Goal: Task Accomplishment & Management: Use online tool/utility

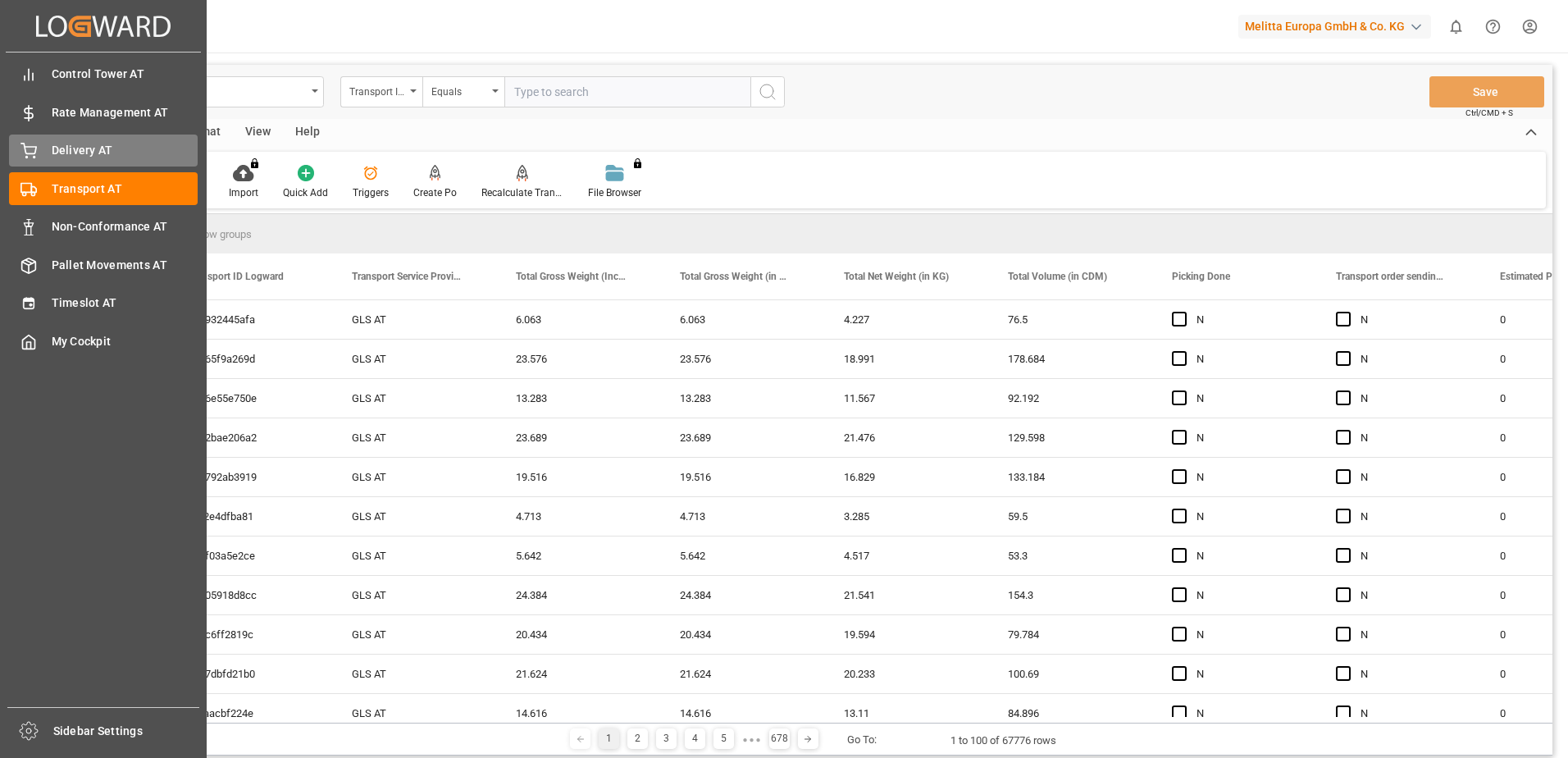
click at [45, 151] on div "Delivery AT Delivery AT" at bounding box center [103, 150] width 188 height 32
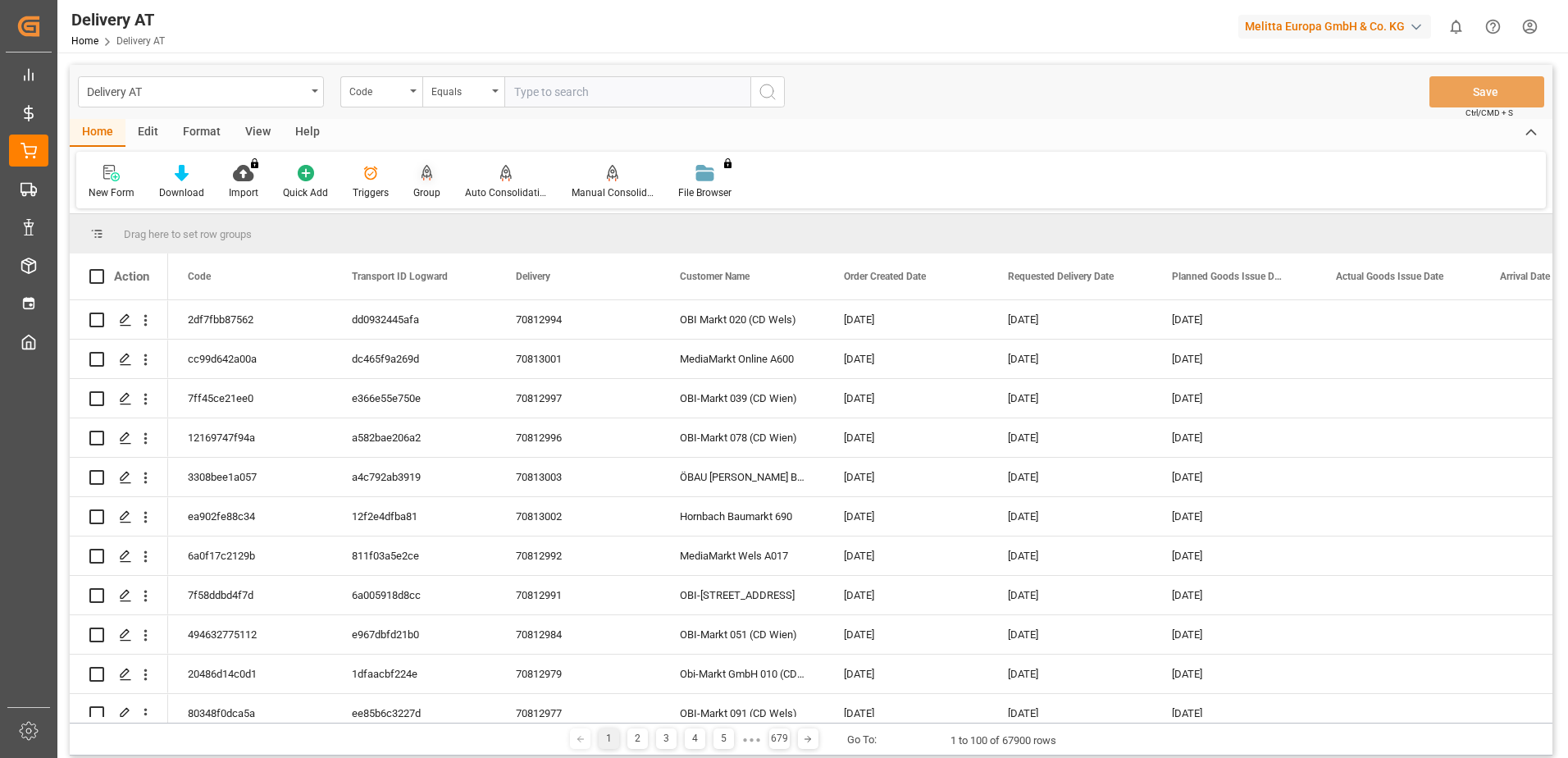
click at [423, 180] on icon at bounding box center [427, 173] width 11 height 17
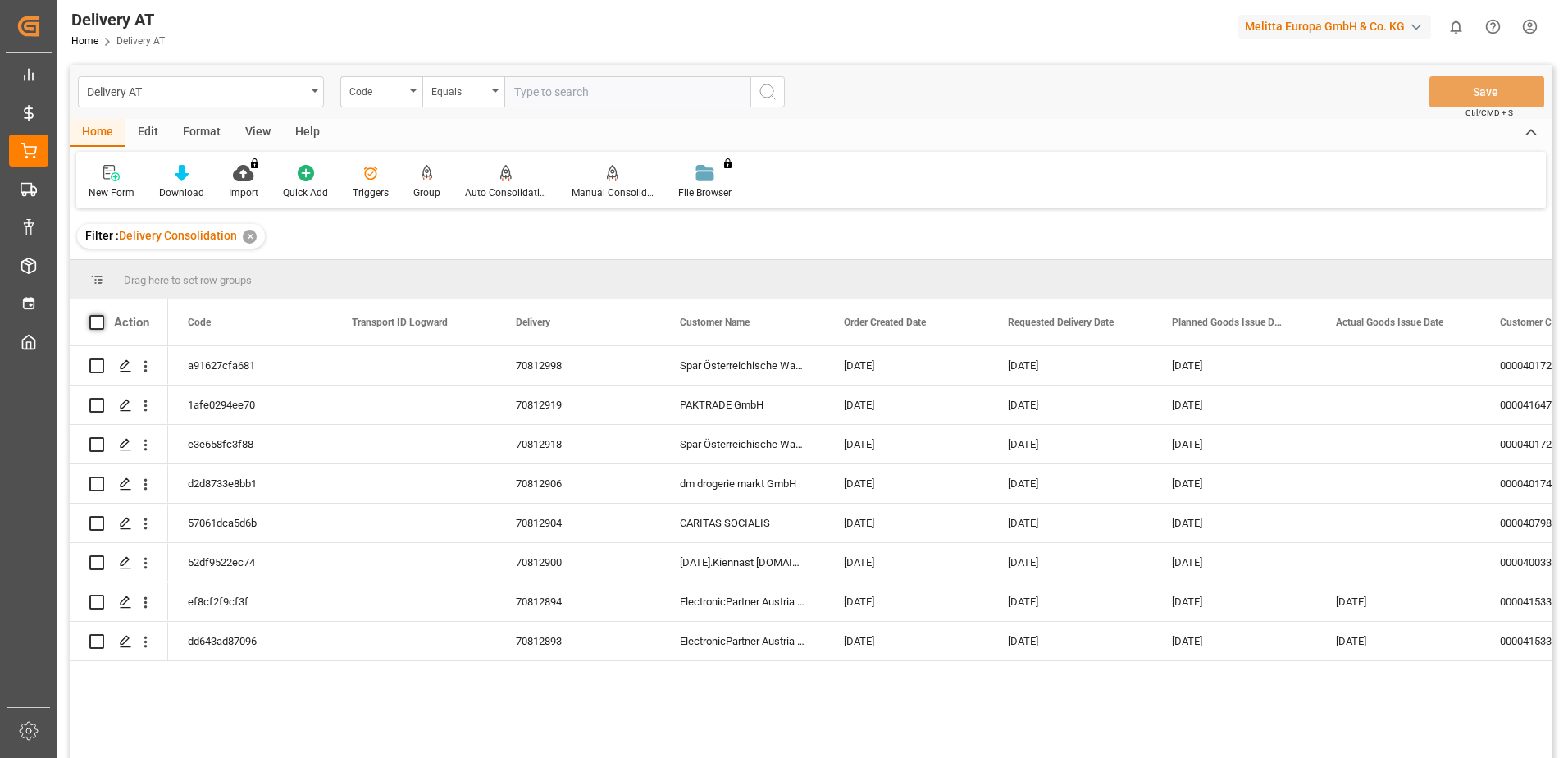
click at [96, 321] on span at bounding box center [96, 322] width 15 height 15
click at [102, 315] on input "checkbox" at bounding box center [102, 315] width 0 height 0
checkbox input "true"
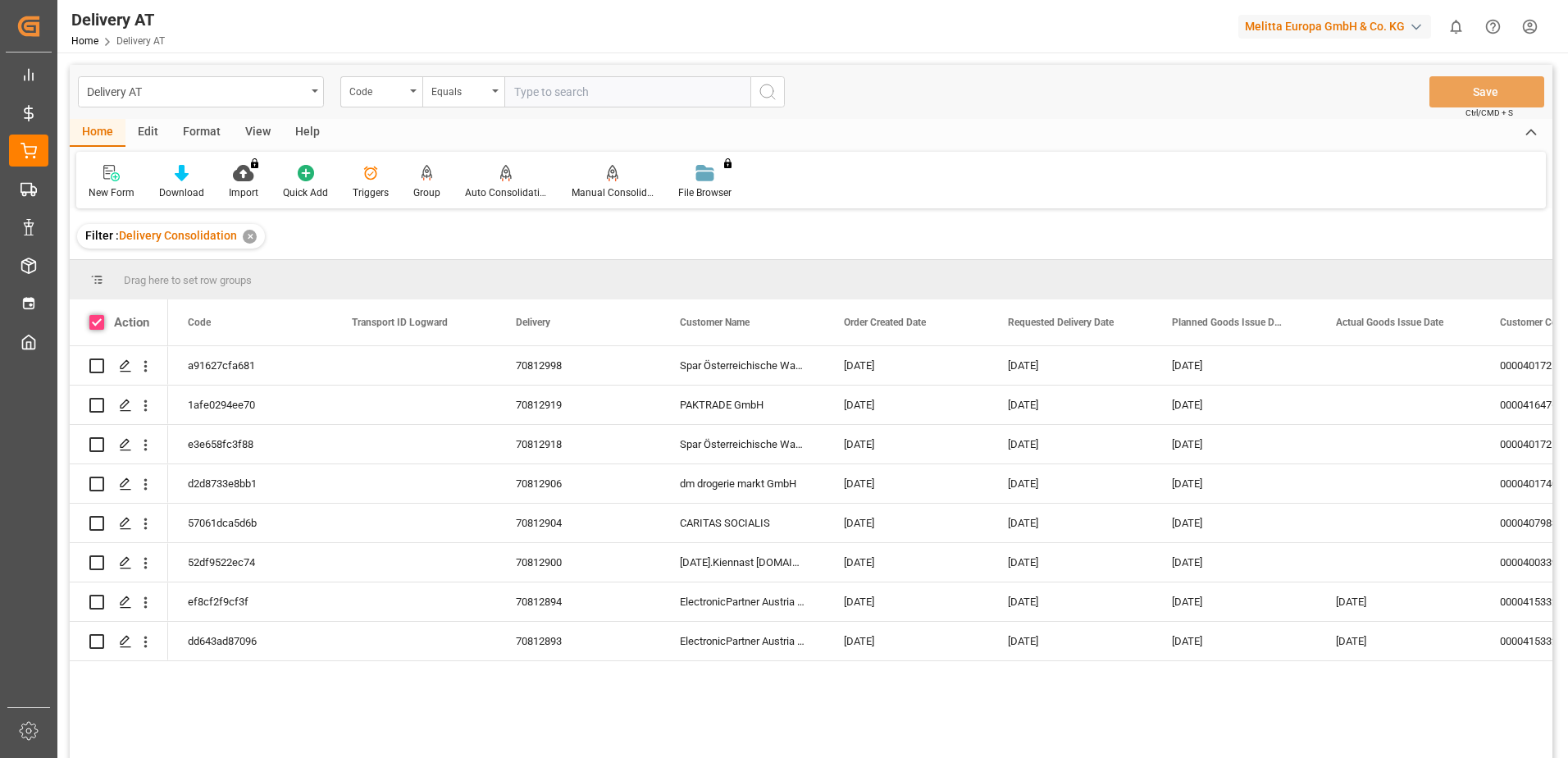
checkbox input "true"
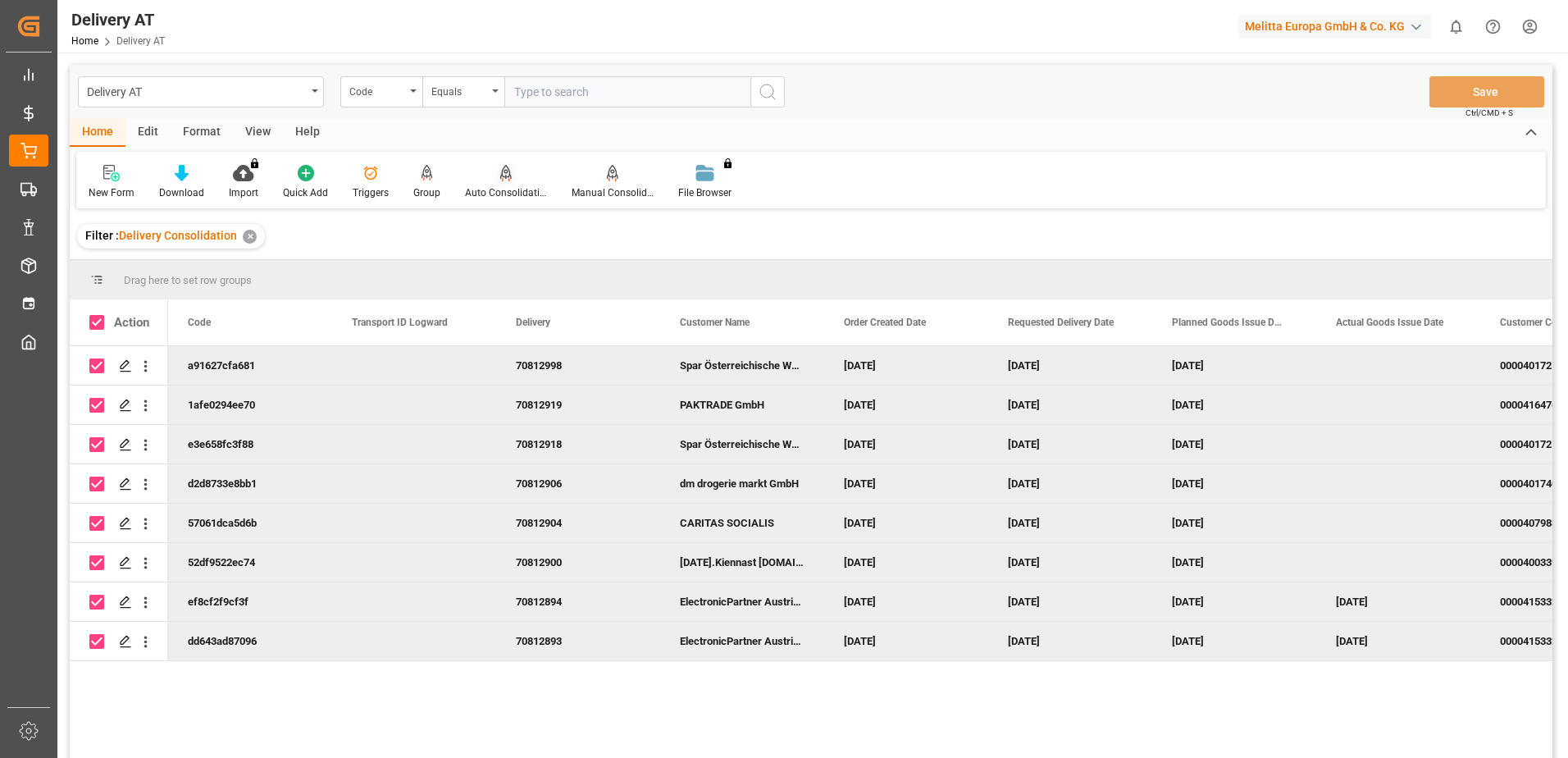
click at [505, 174] on icon at bounding box center [506, 173] width 11 height 17
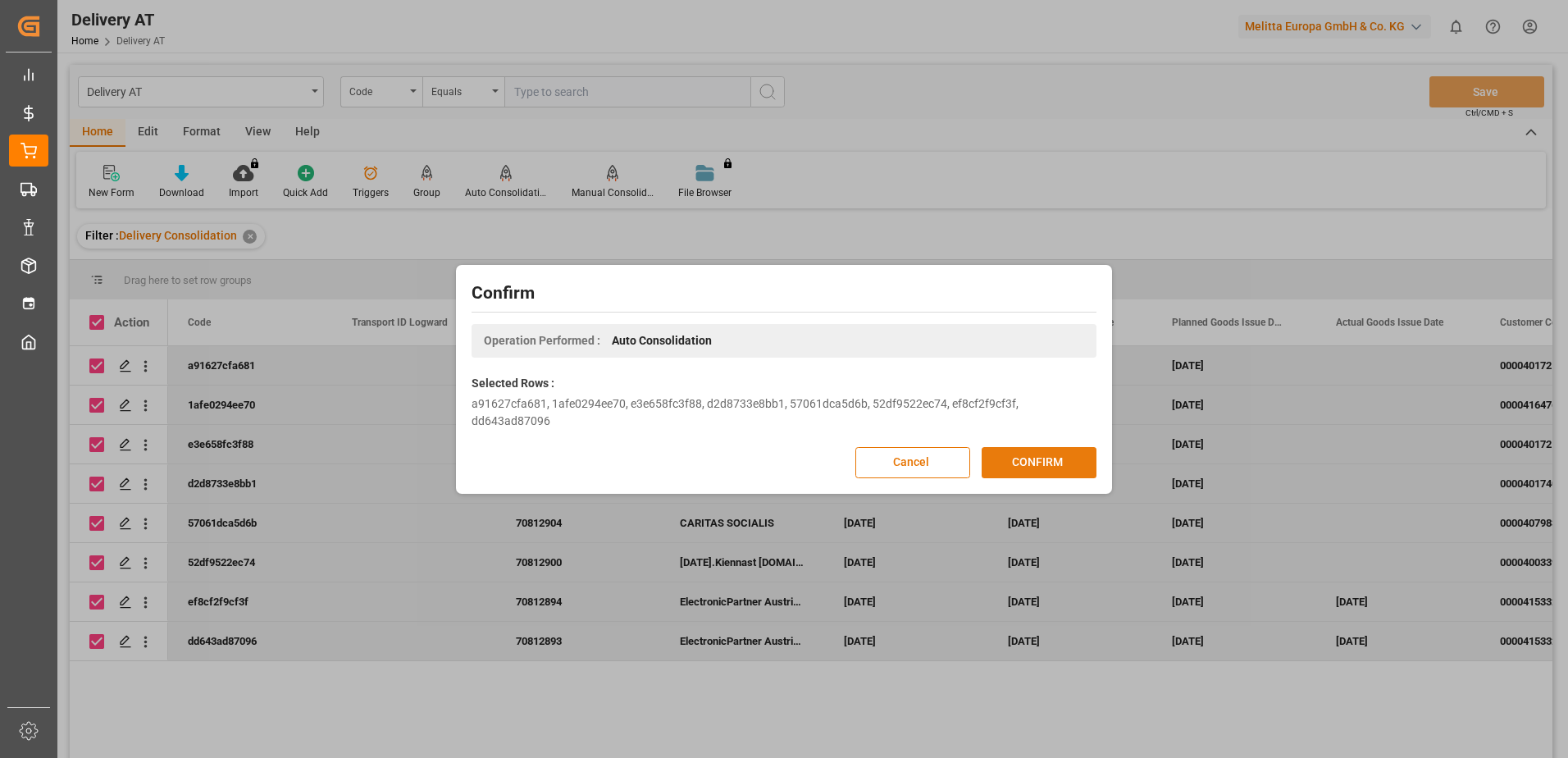
click at [1054, 450] on button "CONFIRM" at bounding box center [1039, 463] width 115 height 32
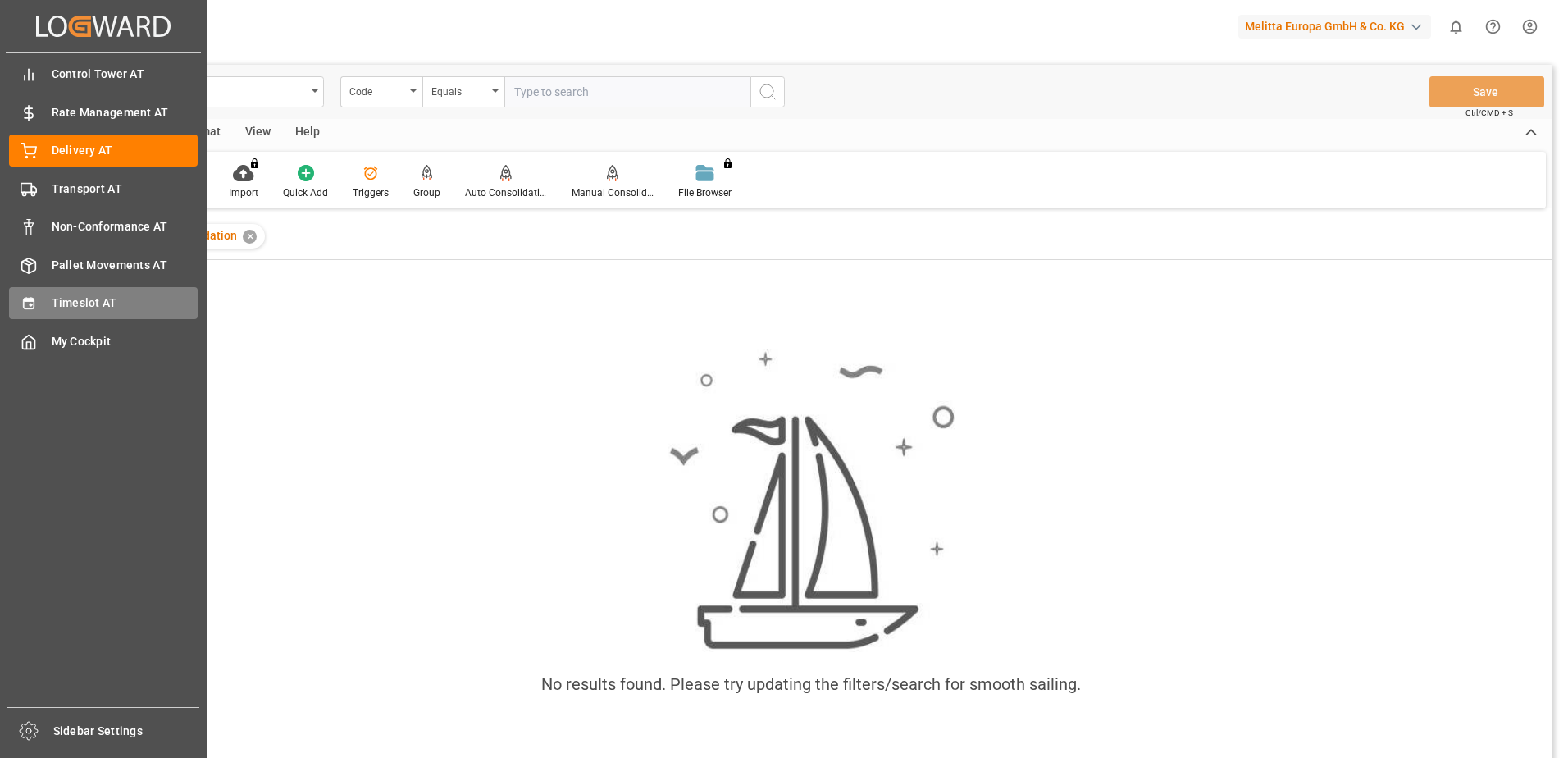
click at [32, 300] on icon at bounding box center [28, 303] width 11 height 11
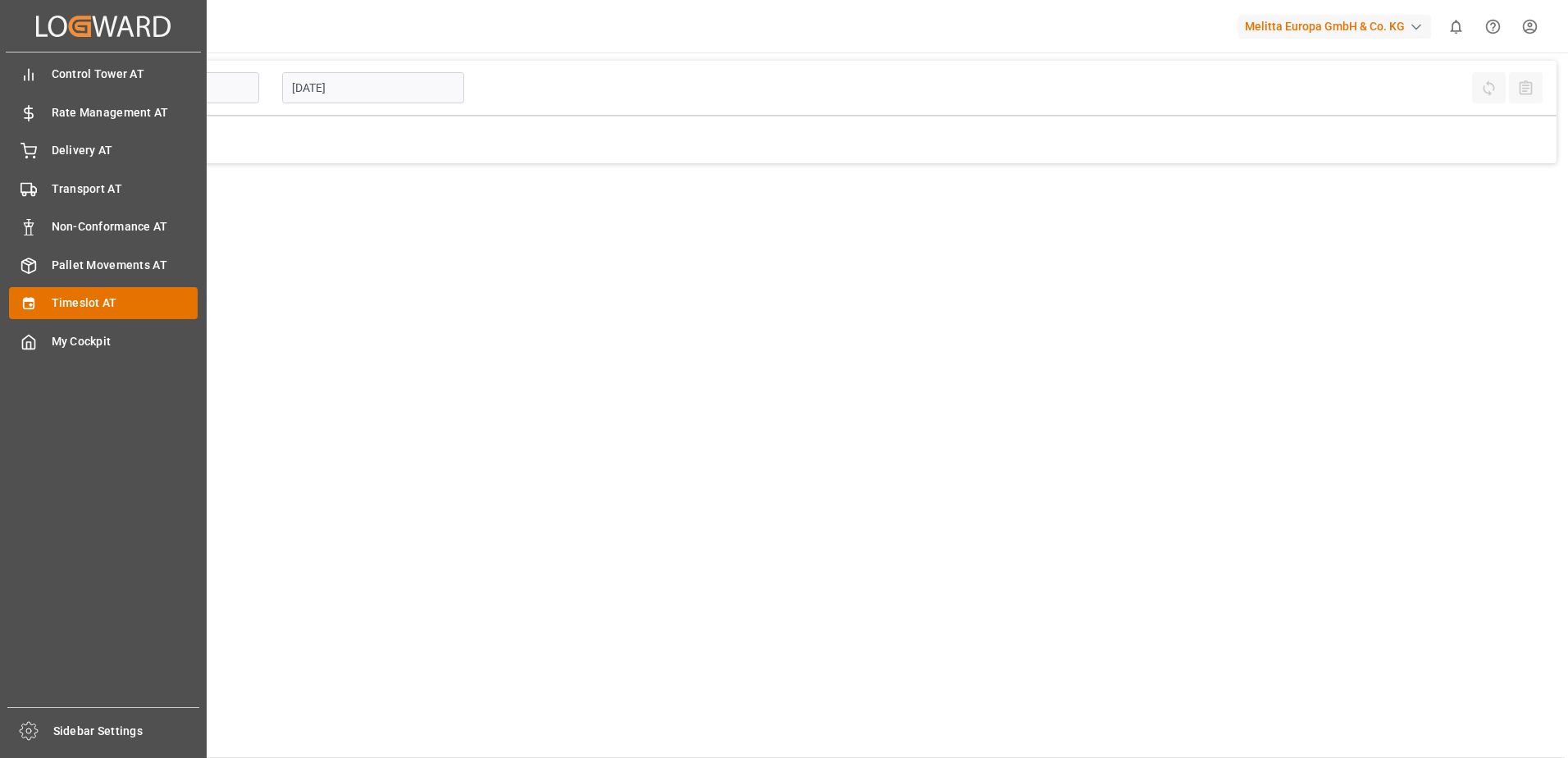
type input "Inbound AT"
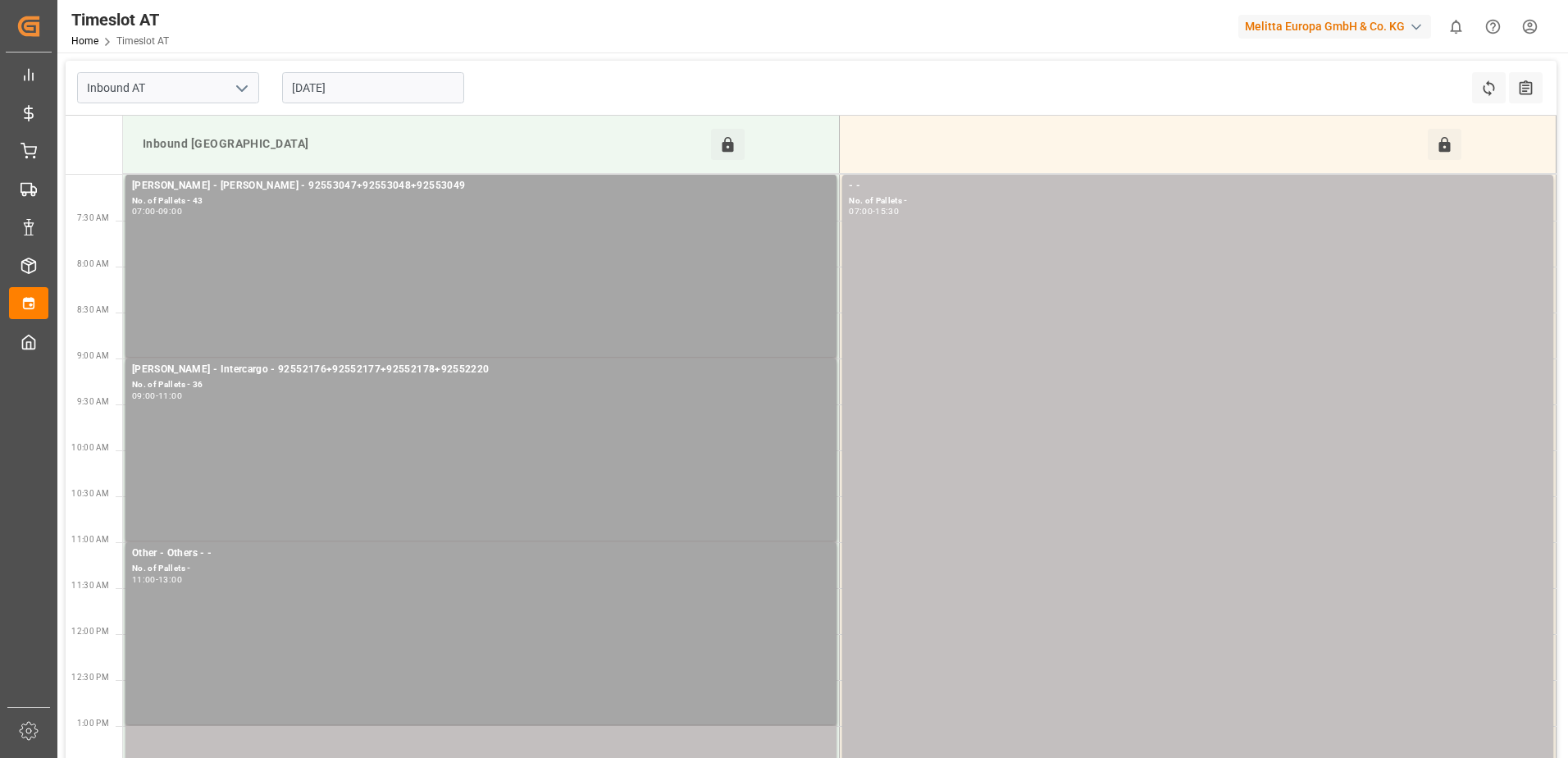
click at [373, 93] on input "[DATE]" at bounding box center [373, 88] width 182 height 32
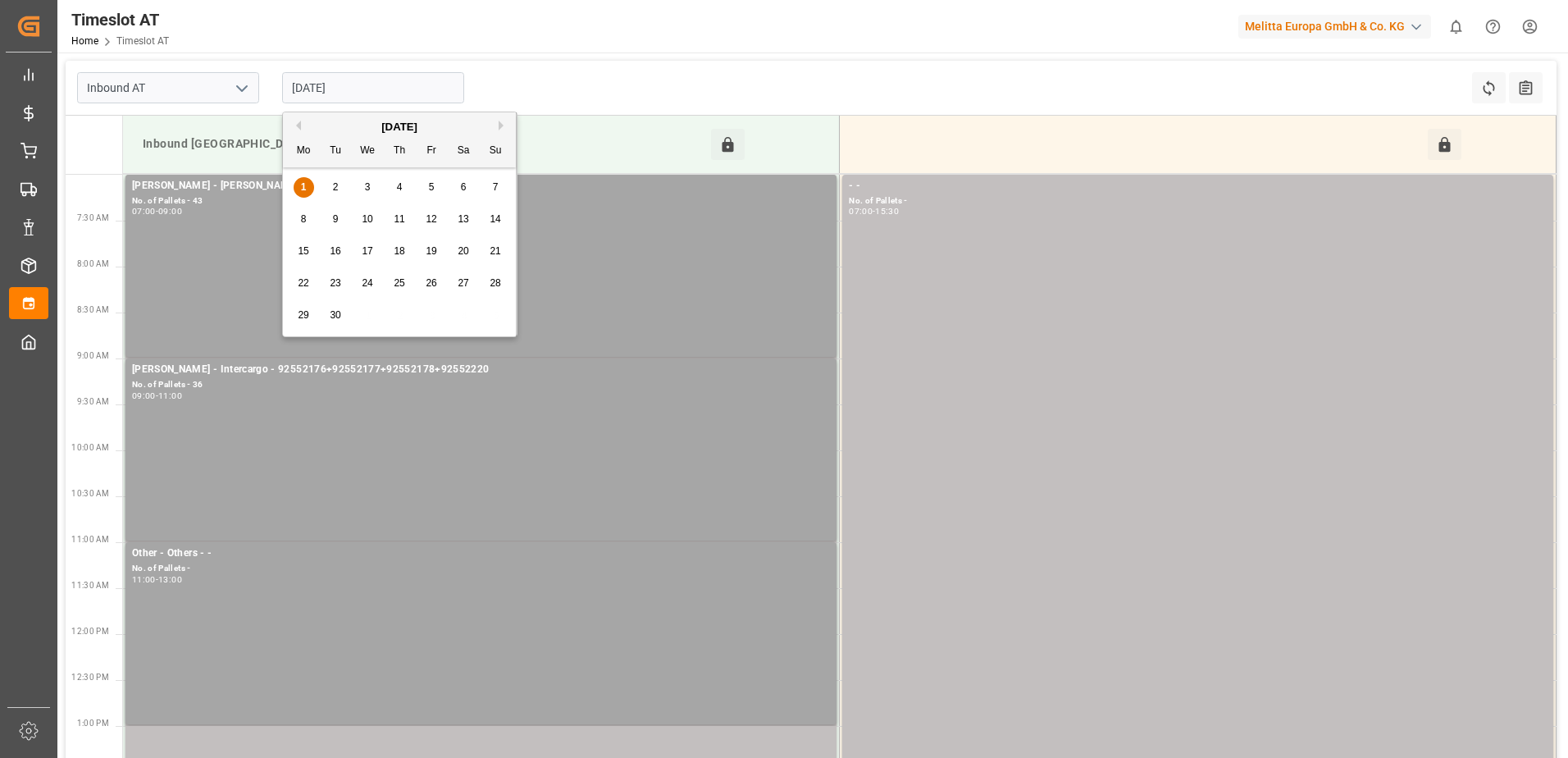
click at [341, 186] on div "2" at bounding box center [336, 188] width 20 height 19
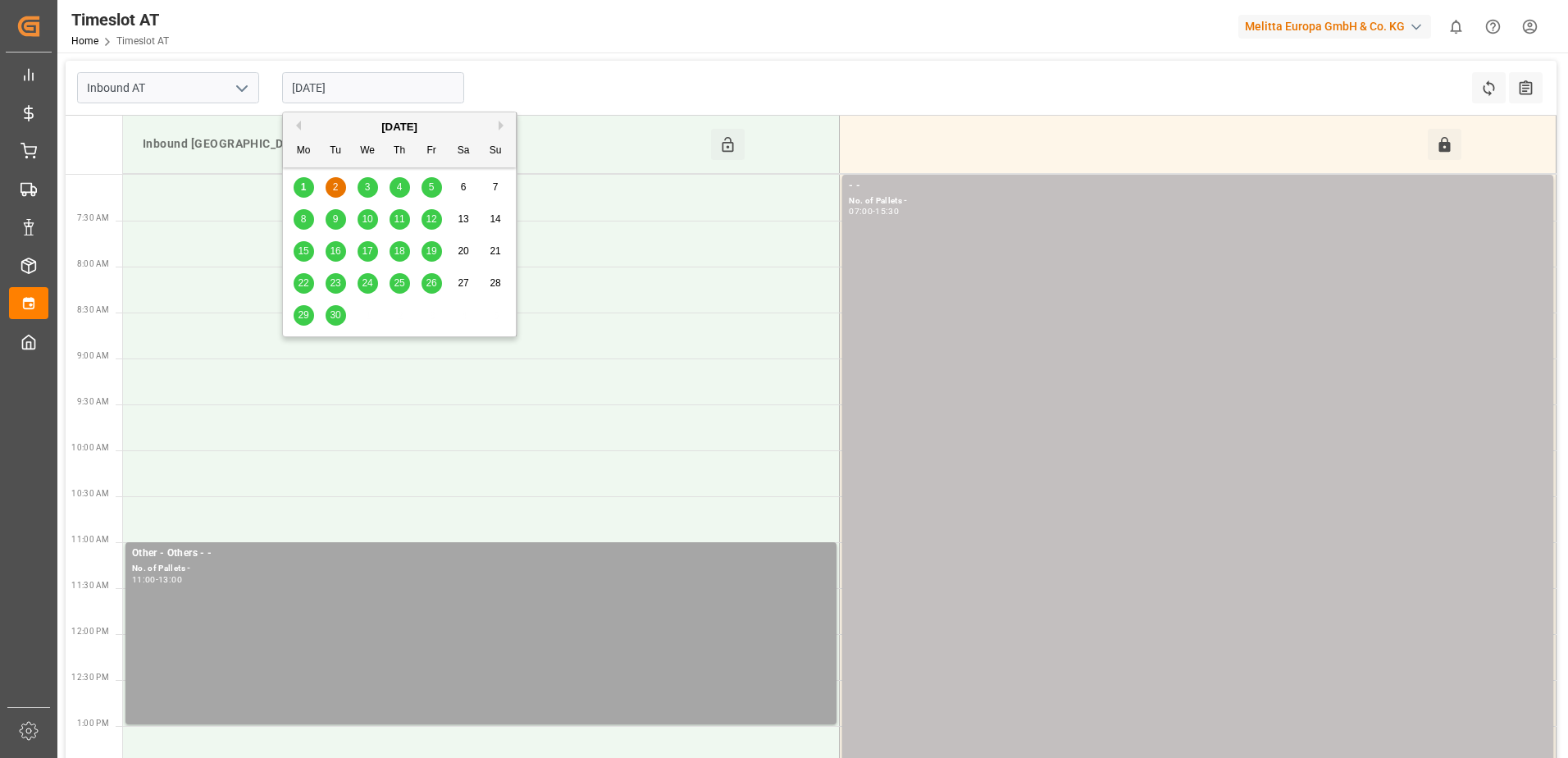
click at [346, 90] on input "[DATE]" at bounding box center [373, 88] width 182 height 32
click at [368, 192] on span "3" at bounding box center [367, 187] width 6 height 11
click at [385, 95] on input "[DATE]" at bounding box center [373, 88] width 182 height 32
click at [306, 185] on span "1" at bounding box center [303, 187] width 6 height 11
type input "[DATE]"
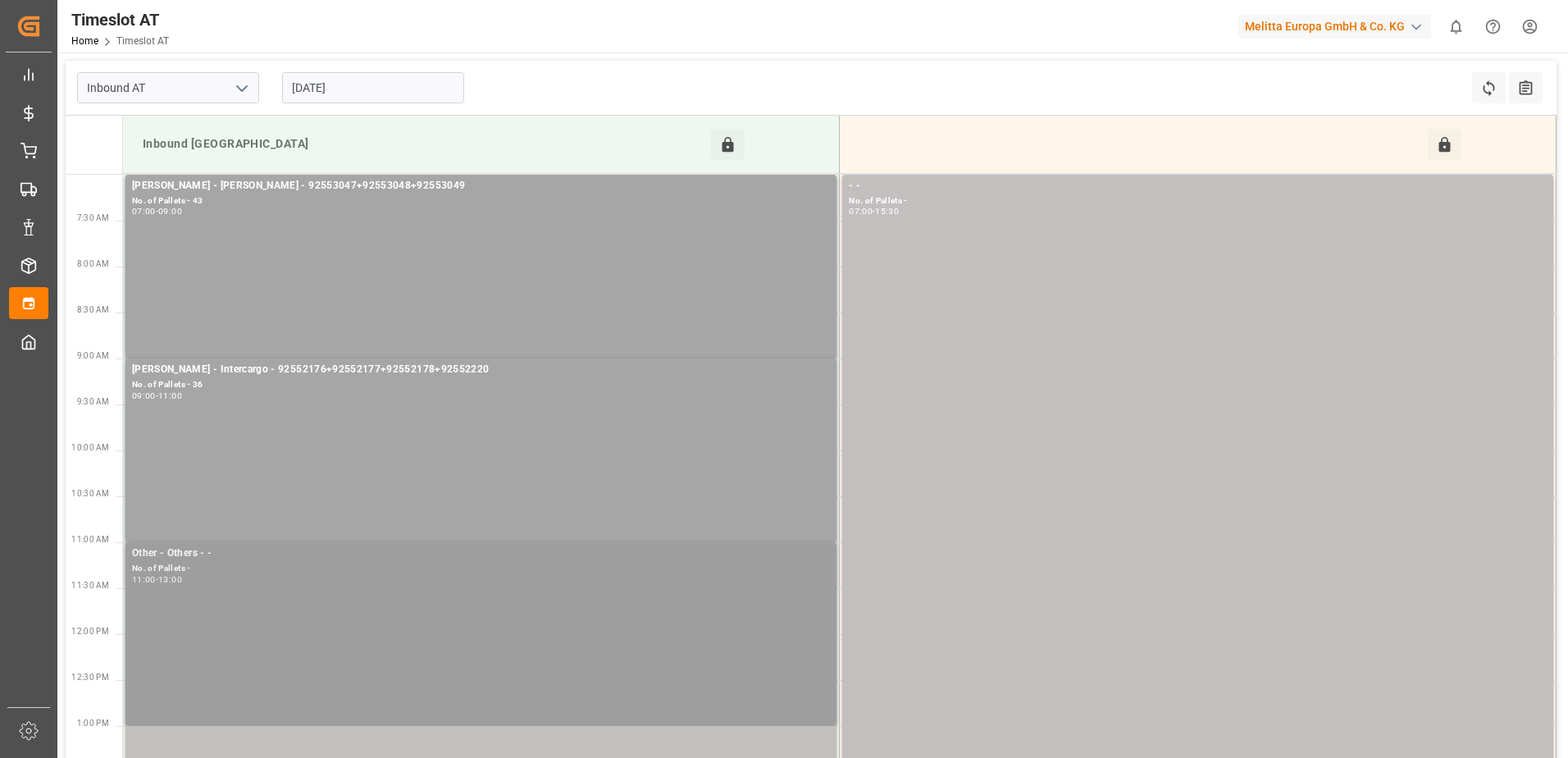
click at [244, 693] on div "Other - Others - - No. of Pallets - 11:00 - 13:00" at bounding box center [481, 633] width 698 height 175
click at [728, 138] on icon at bounding box center [728, 145] width 18 height 18
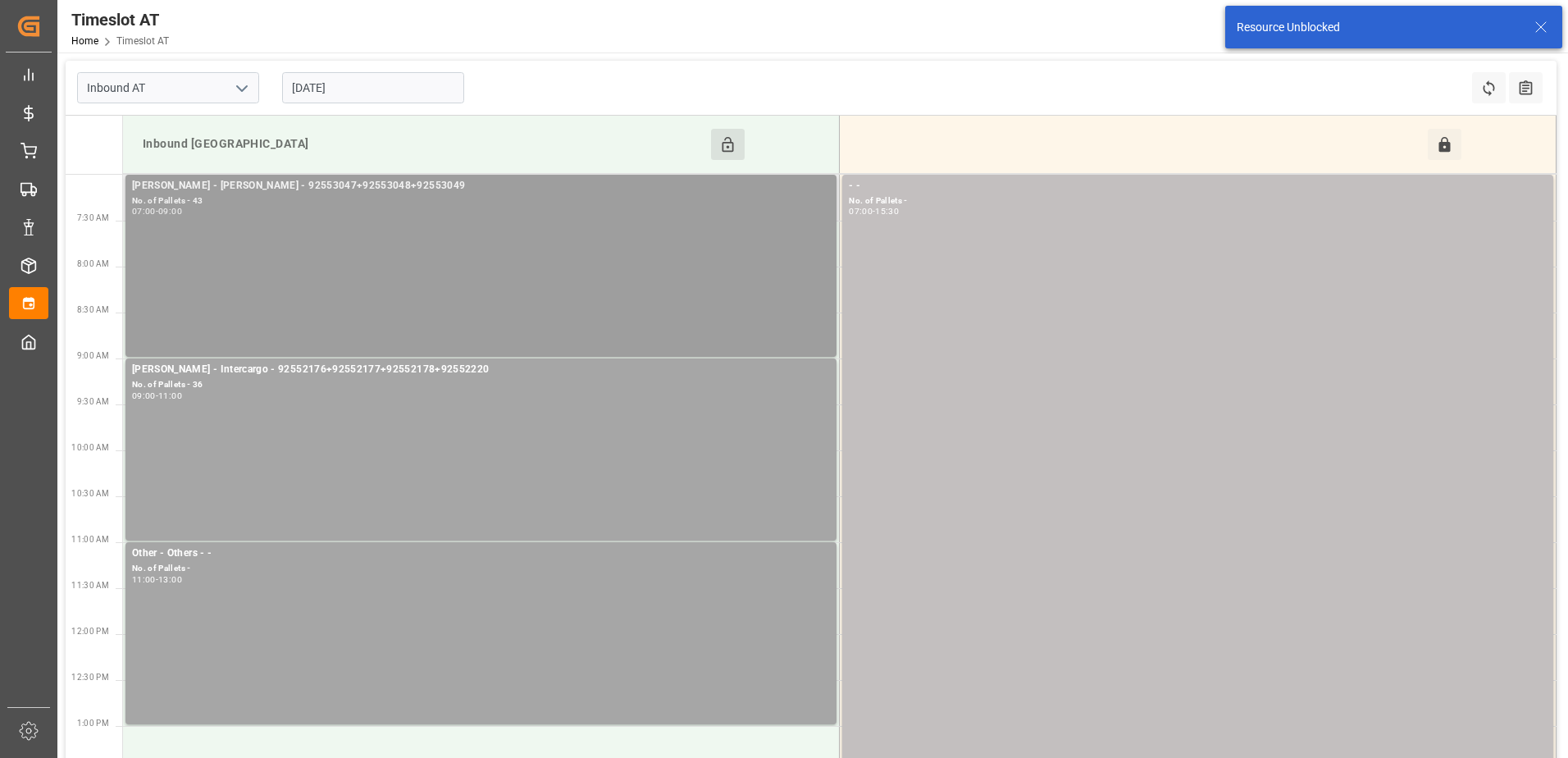
click at [430, 237] on div "[PERSON_NAME] - [PERSON_NAME] - 92553047+92553048+92553049 No. of Pallets - 43 …" at bounding box center [481, 266] width 698 height 175
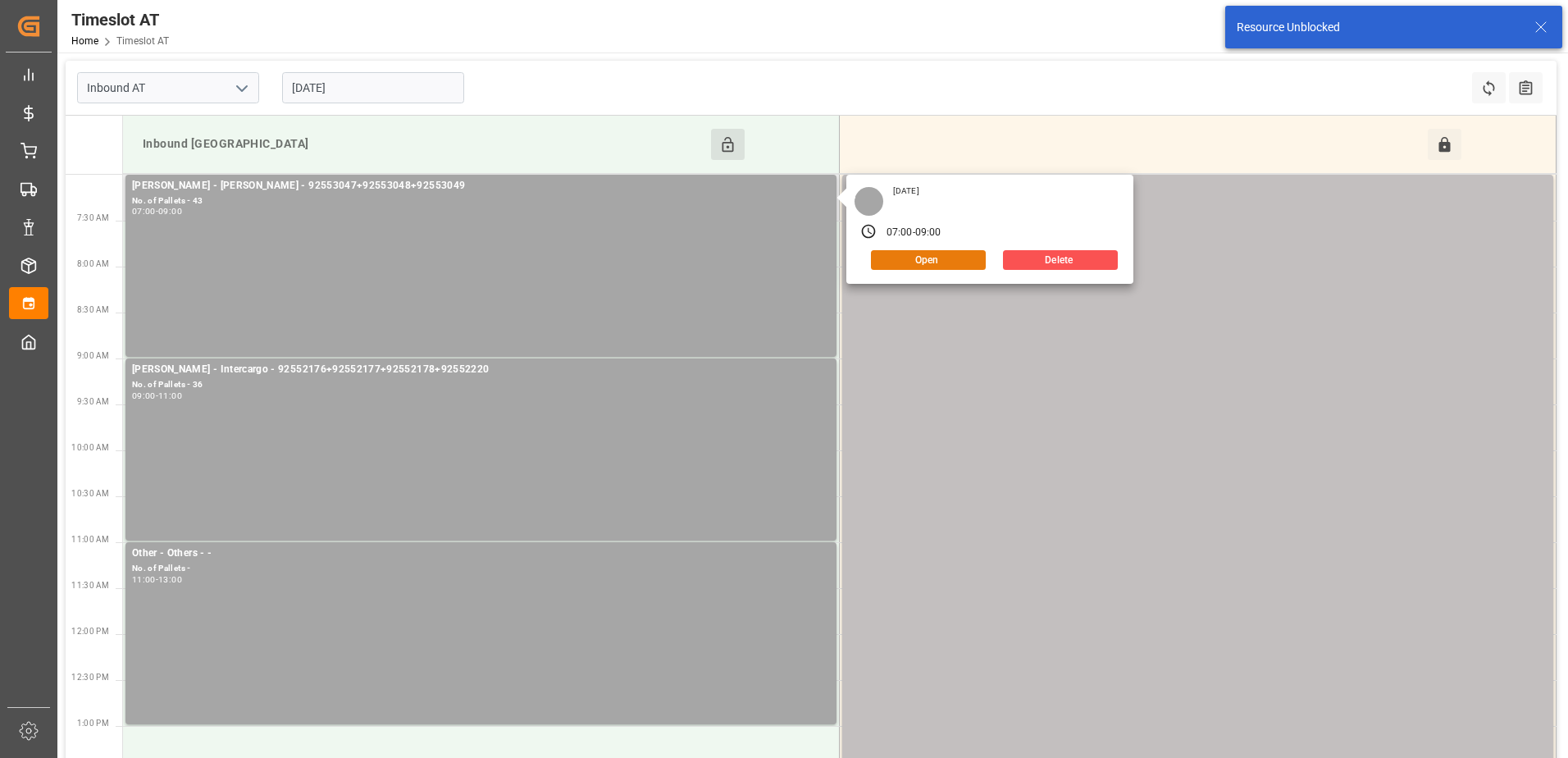
click at [926, 259] on button "Open" at bounding box center [928, 259] width 115 height 19
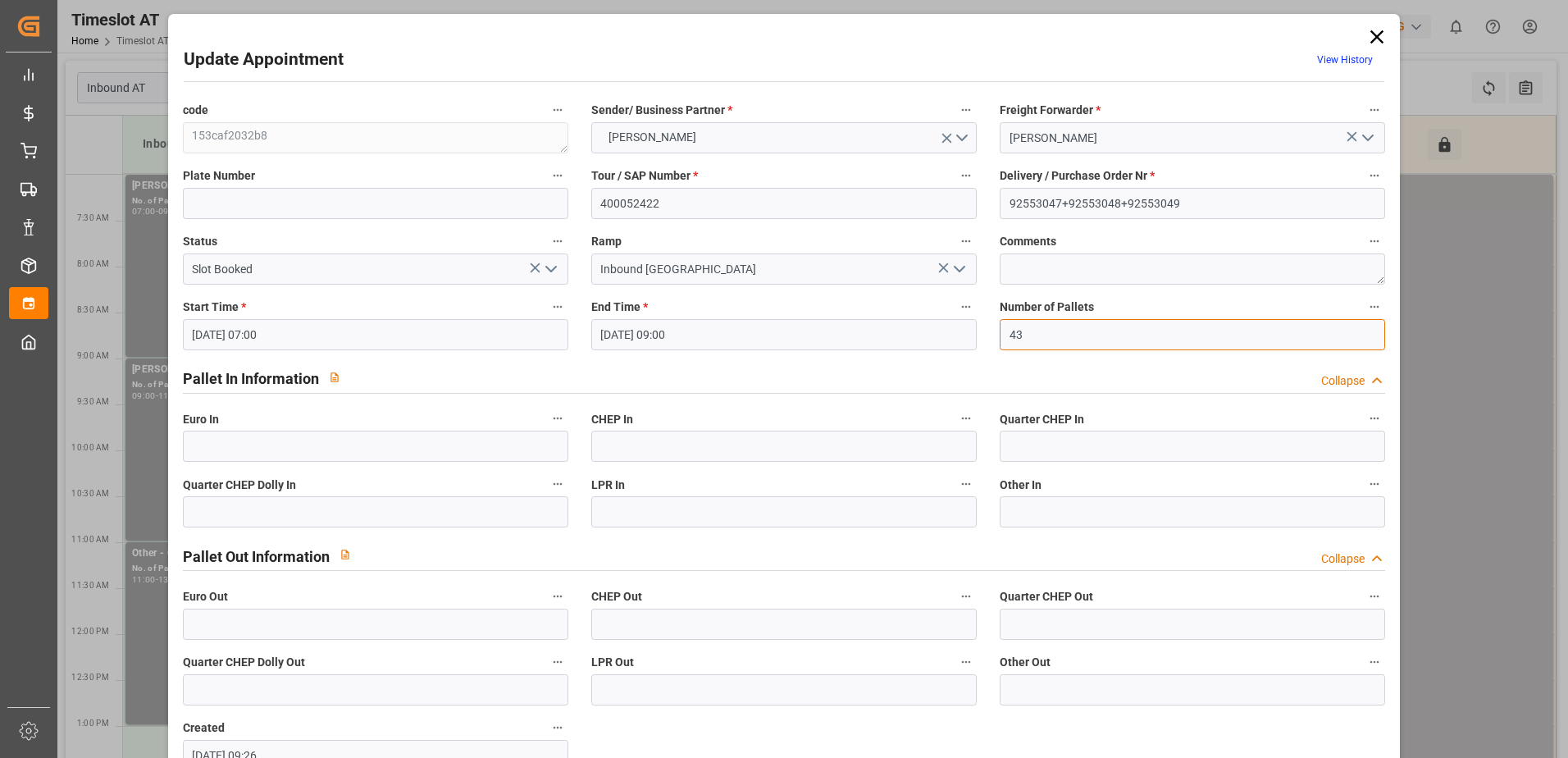
click at [1037, 338] on input "43" at bounding box center [1193, 335] width 386 height 32
type input "4"
type input "55"
click at [237, 450] on input "text" at bounding box center [376, 446] width 386 height 32
type input "55"
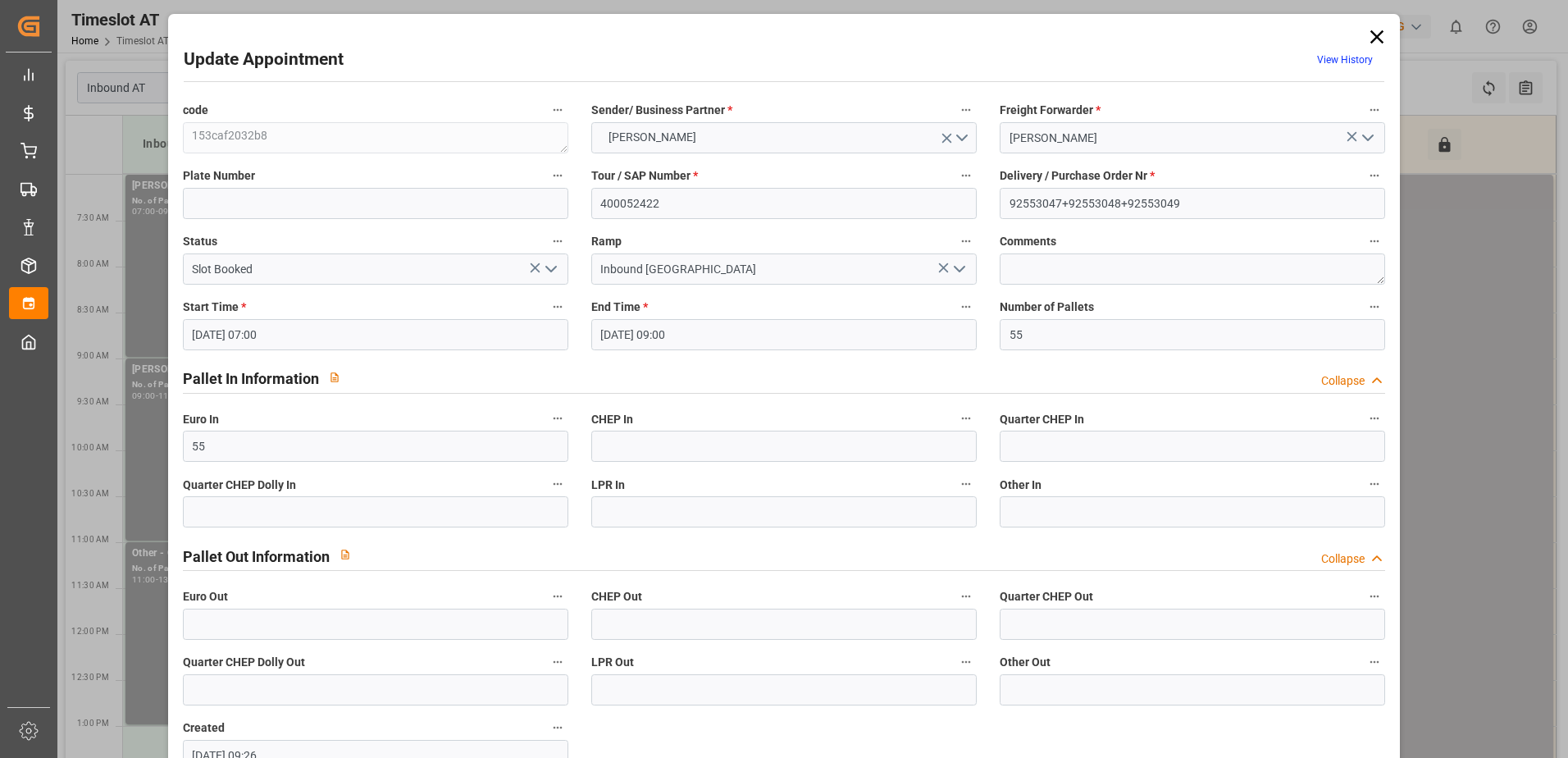
click at [552, 271] on icon "open menu" at bounding box center [551, 269] width 19 height 19
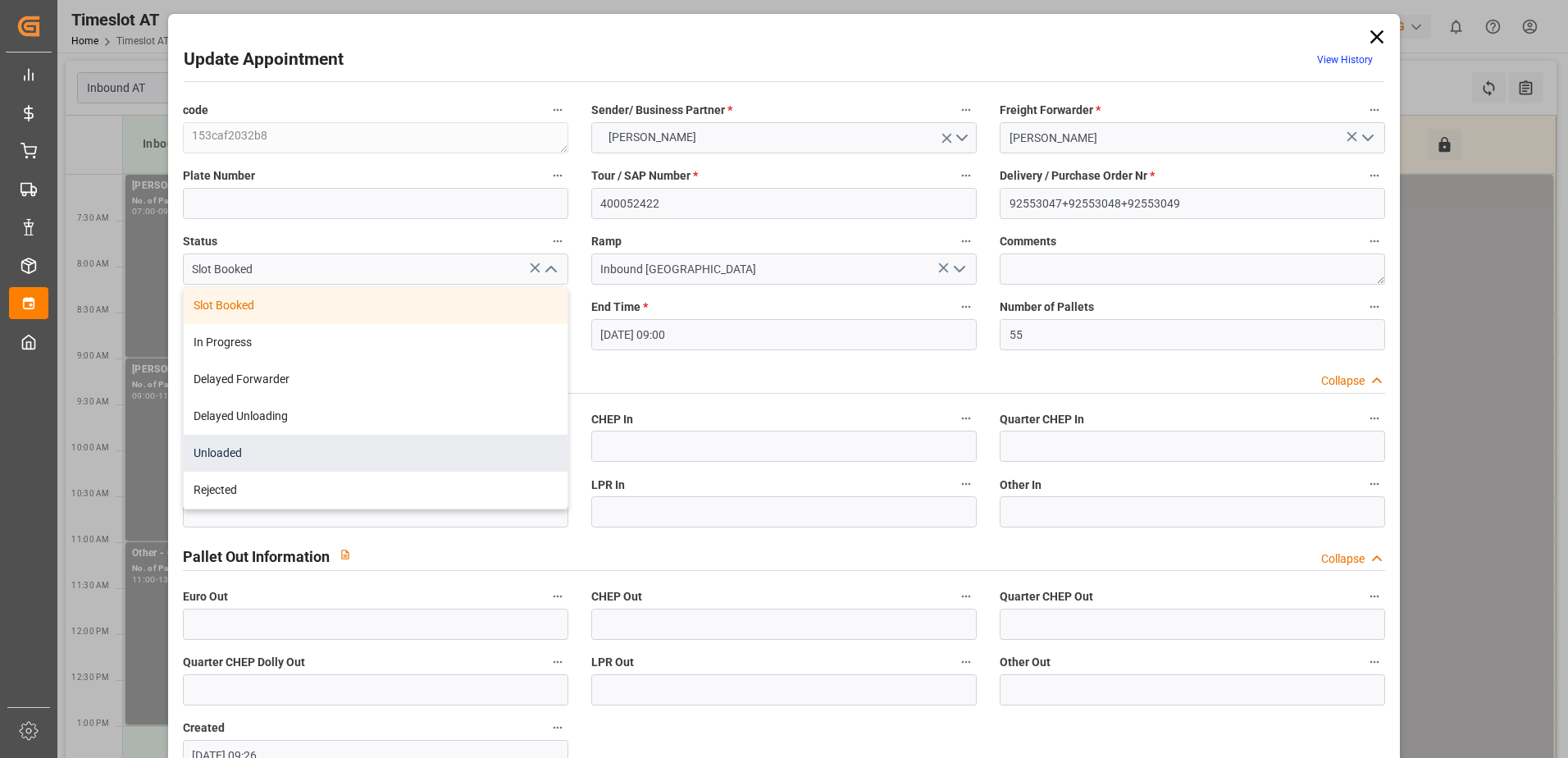
click at [365, 461] on div "Unloaded" at bounding box center [376, 453] width 384 height 37
type input "Unloaded"
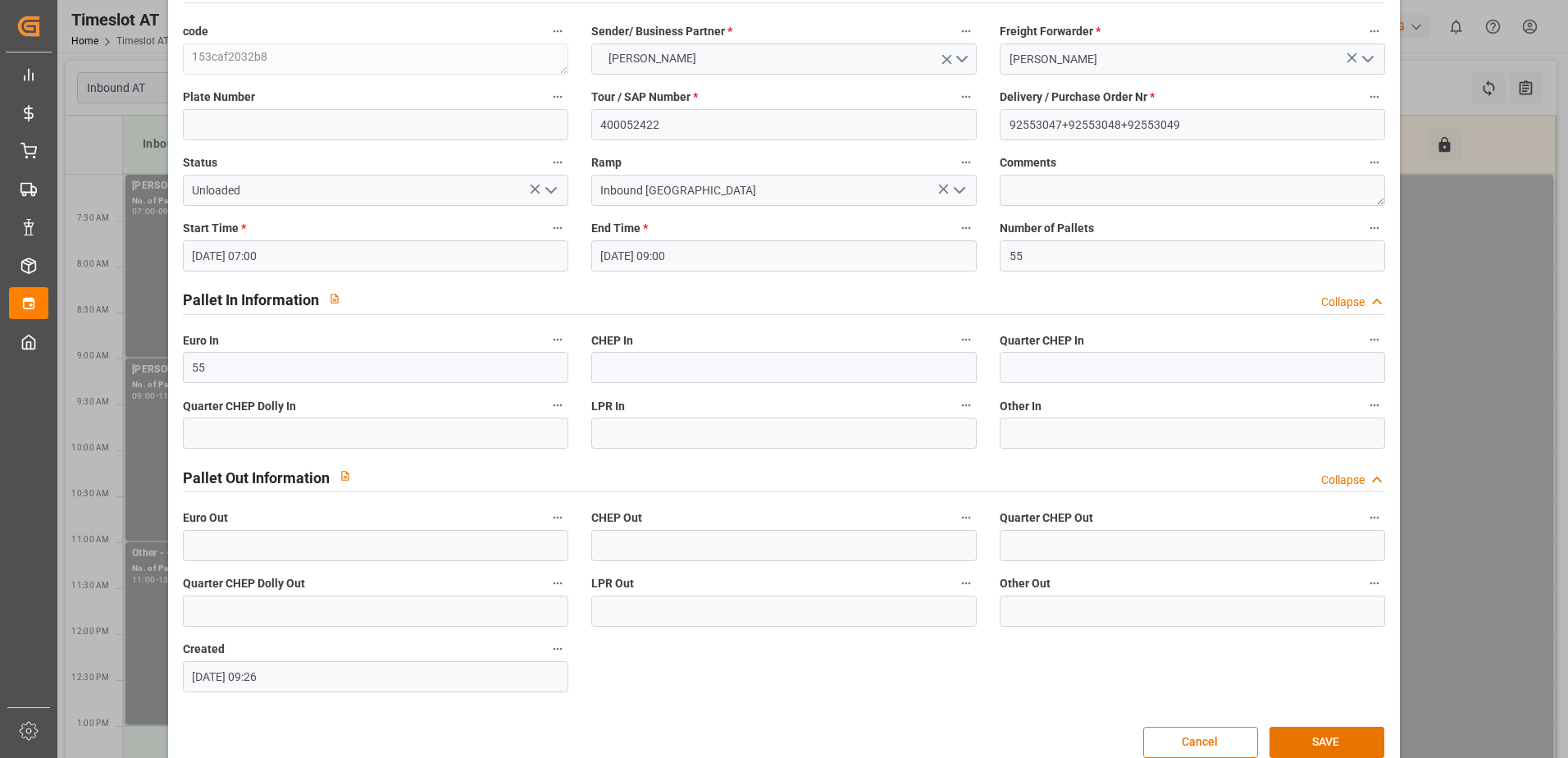
scroll to position [109, 0]
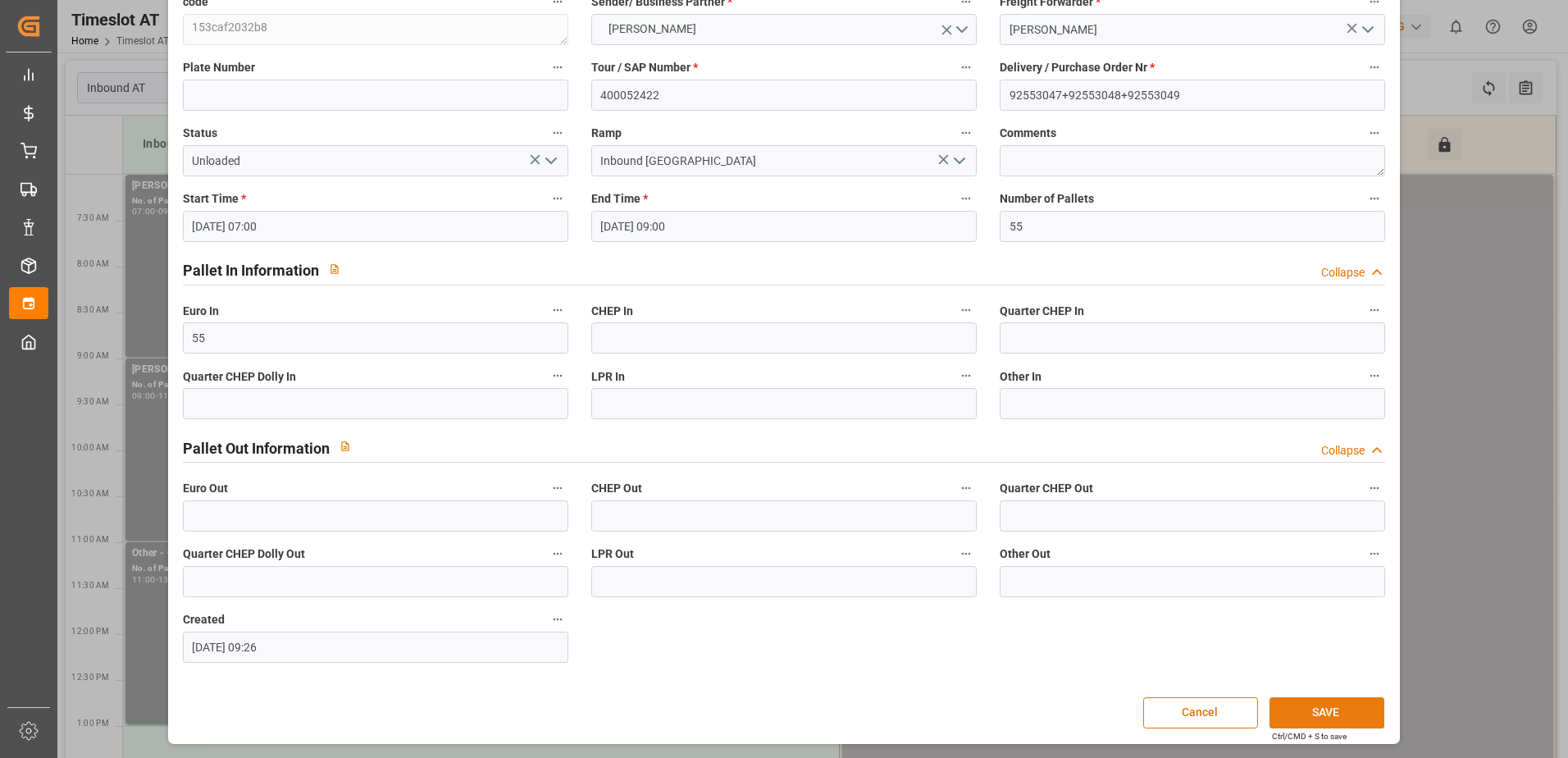
click at [1323, 712] on button "SAVE" at bounding box center [1327, 712] width 115 height 32
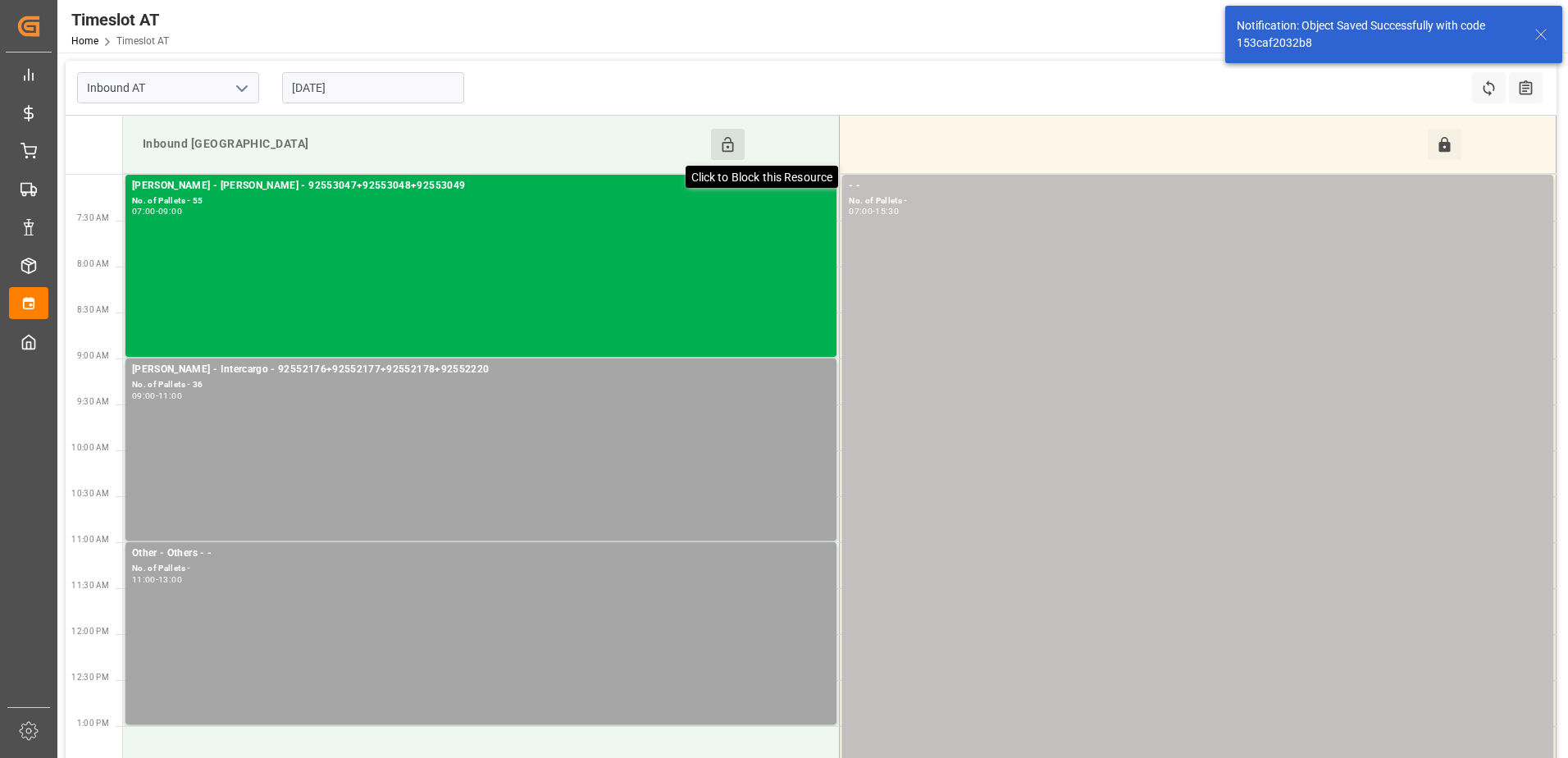
click at [732, 143] on icon at bounding box center [727, 144] width 11 height 15
